Goal: Navigation & Orientation: Find specific page/section

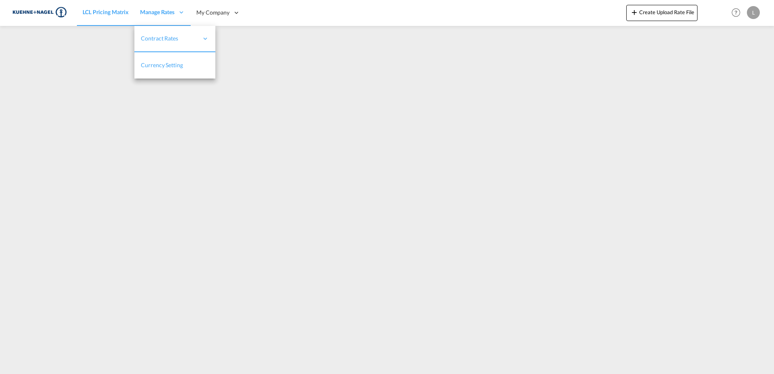
click at [179, 66] on span "Currency Setting" at bounding box center [162, 65] width 42 height 7
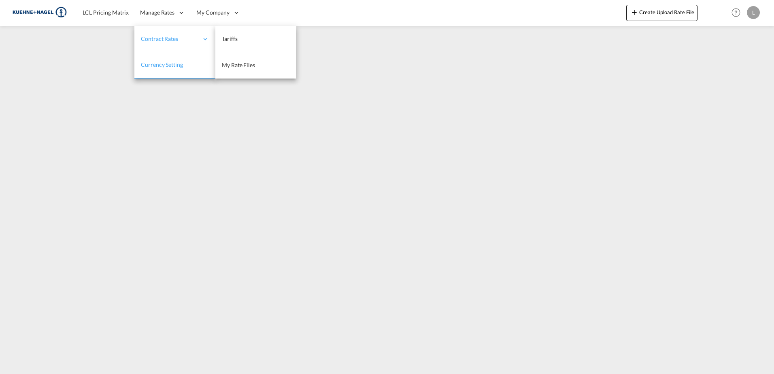
click at [149, 39] on span "Contract Rates" at bounding box center [169, 39] width 57 height 8
click at [247, 61] on span "My Rate Files" at bounding box center [238, 65] width 33 height 8
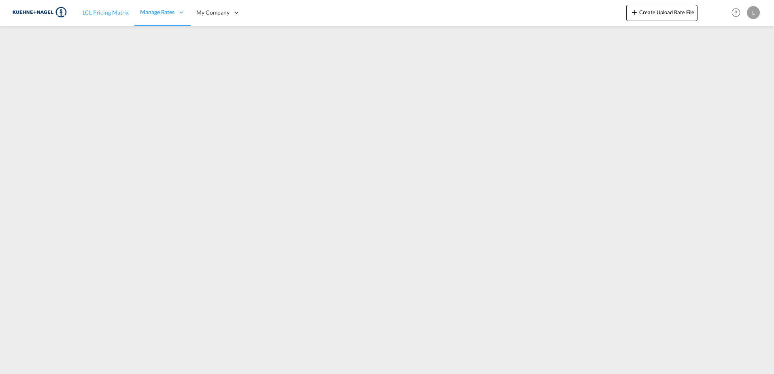
click at [111, 13] on span "LCL Pricing Matrix" at bounding box center [106, 12] width 46 height 7
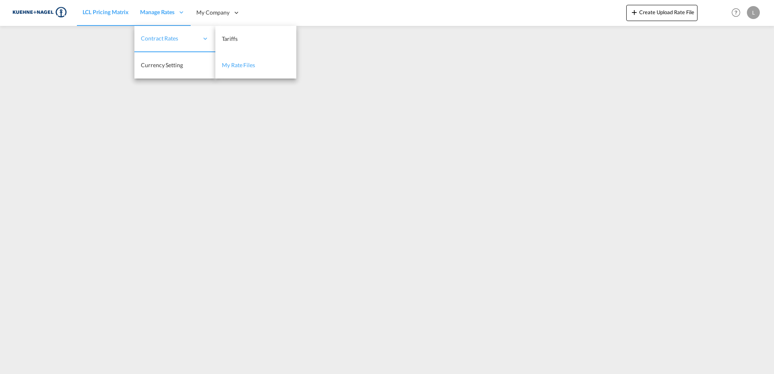
click at [249, 66] on span "My Rate Files" at bounding box center [238, 65] width 33 height 7
